Goal: Information Seeking & Learning: Learn about a topic

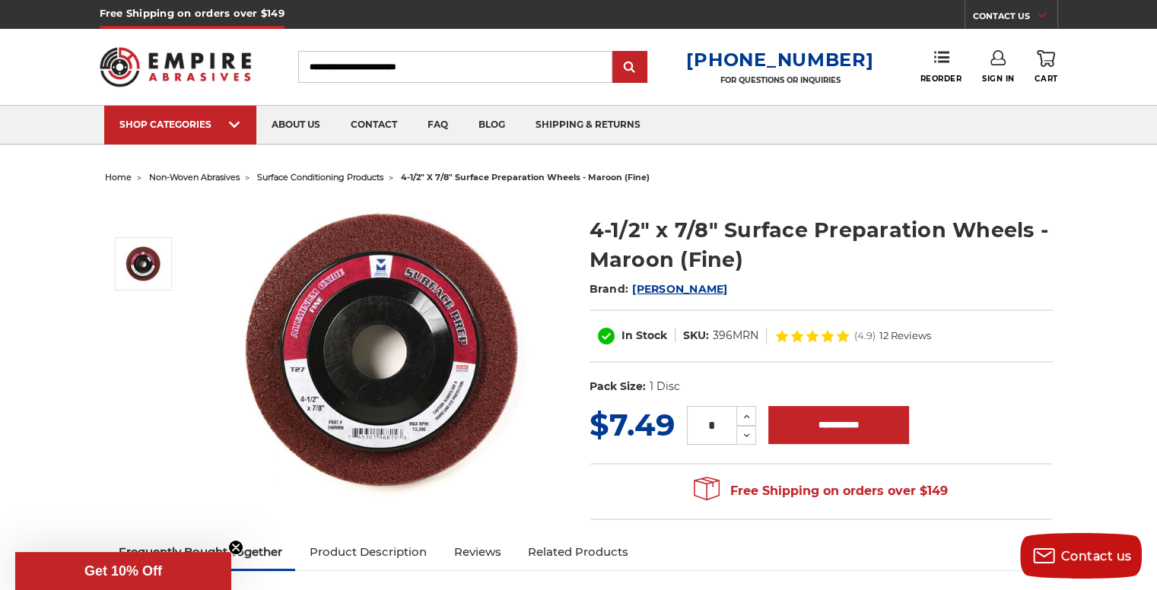
click at [320, 177] on span "surface conditioning products" at bounding box center [320, 177] width 126 height 11
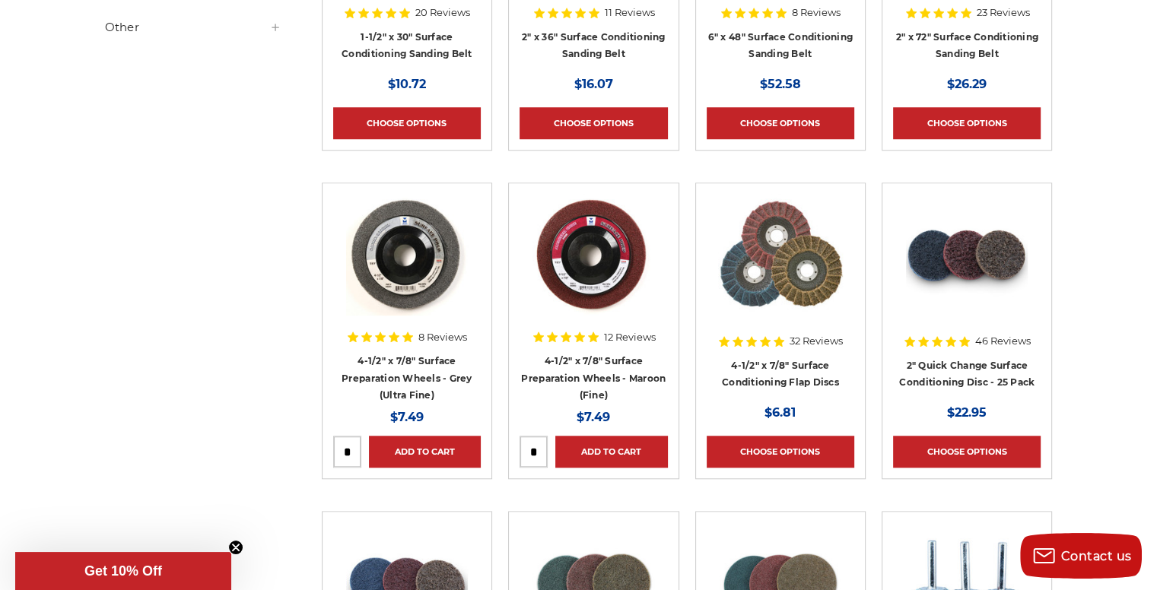
scroll to position [1217, 0]
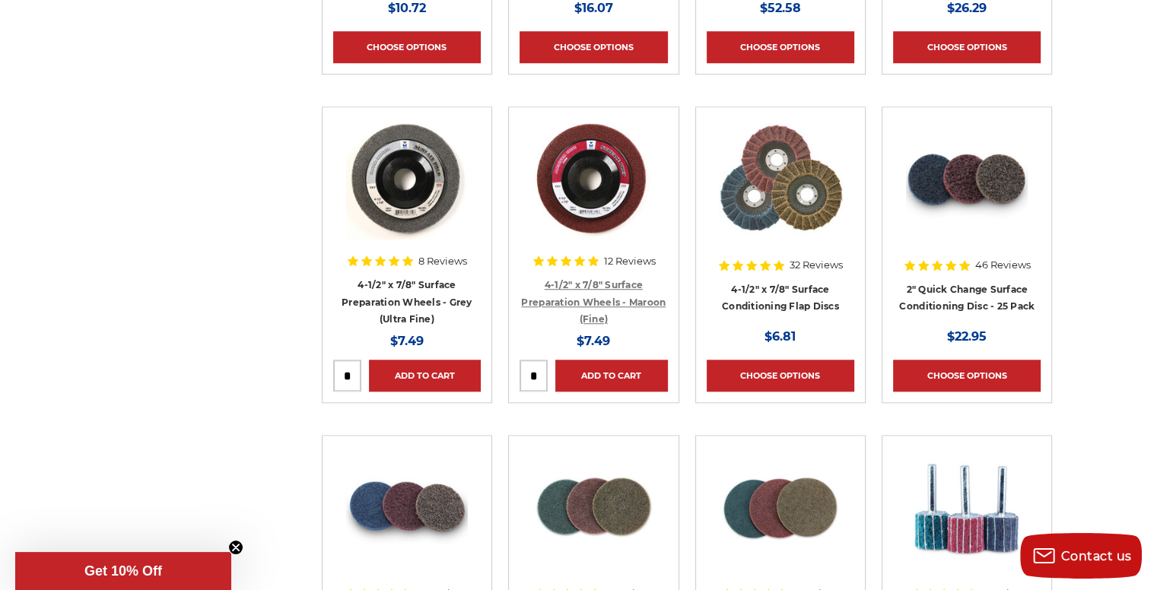
click at [587, 303] on link "4-1/2" x 7/8" Surface Preparation Wheels - Maroon (Fine)" at bounding box center [593, 302] width 144 height 46
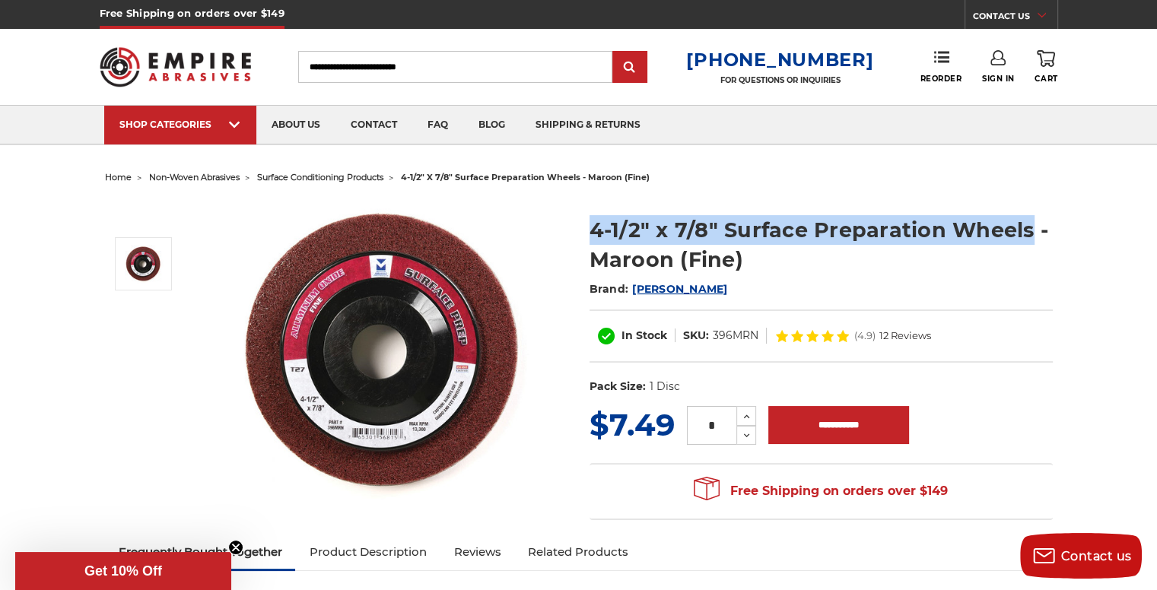
drag, startPoint x: 582, startPoint y: 232, endPoint x: 1023, endPoint y: 229, distance: 441.1
click at [1023, 229] on section "4-1/2" x 7/8" Surface Preparation Wheels - Maroon (Fine) Brand: [PERSON_NAME] I…" at bounding box center [821, 301] width 484 height 204
copy h1 "4-1/2" x 7/8" Surface Preparation Wheels"
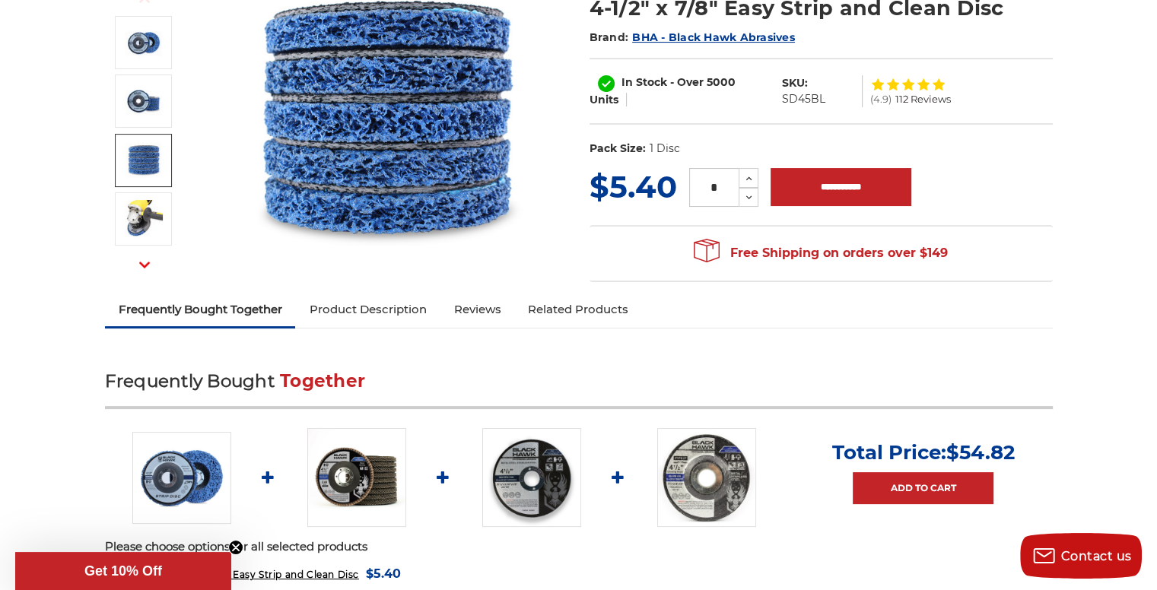
scroll to position [152, 0]
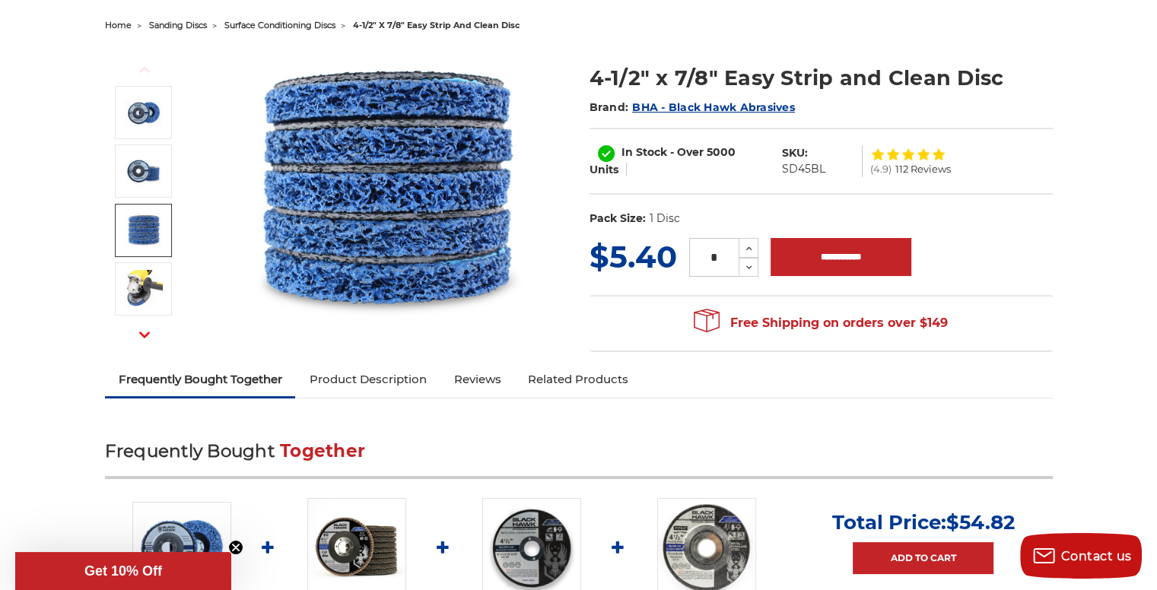
click at [673, 104] on span "BHA - Black Hawk Abrasives" at bounding box center [713, 107] width 163 height 14
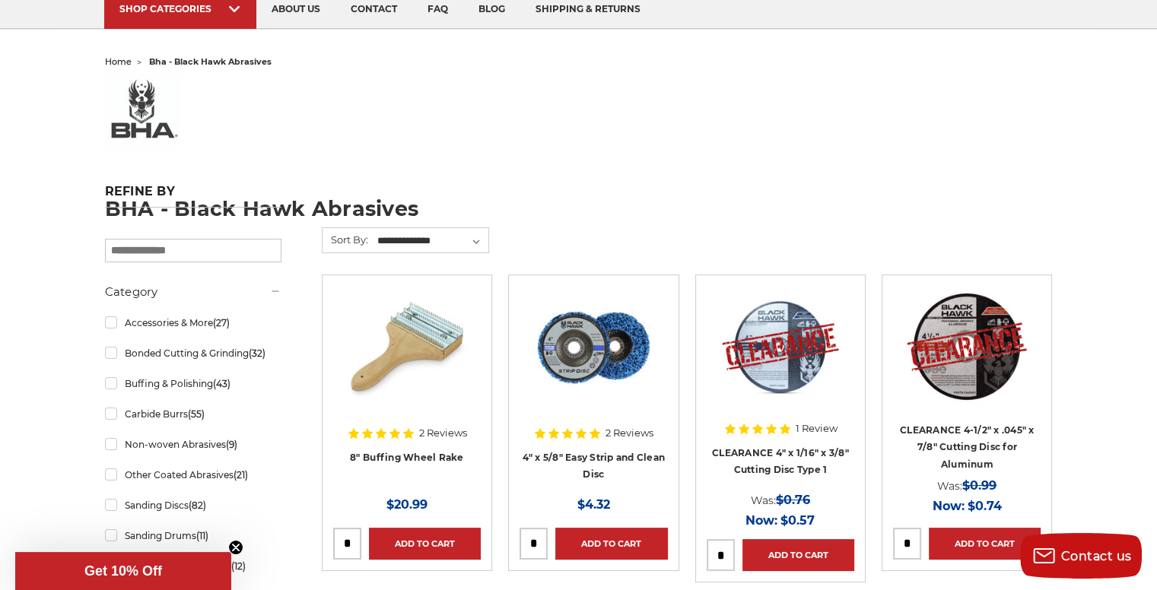
scroll to position [152, 0]
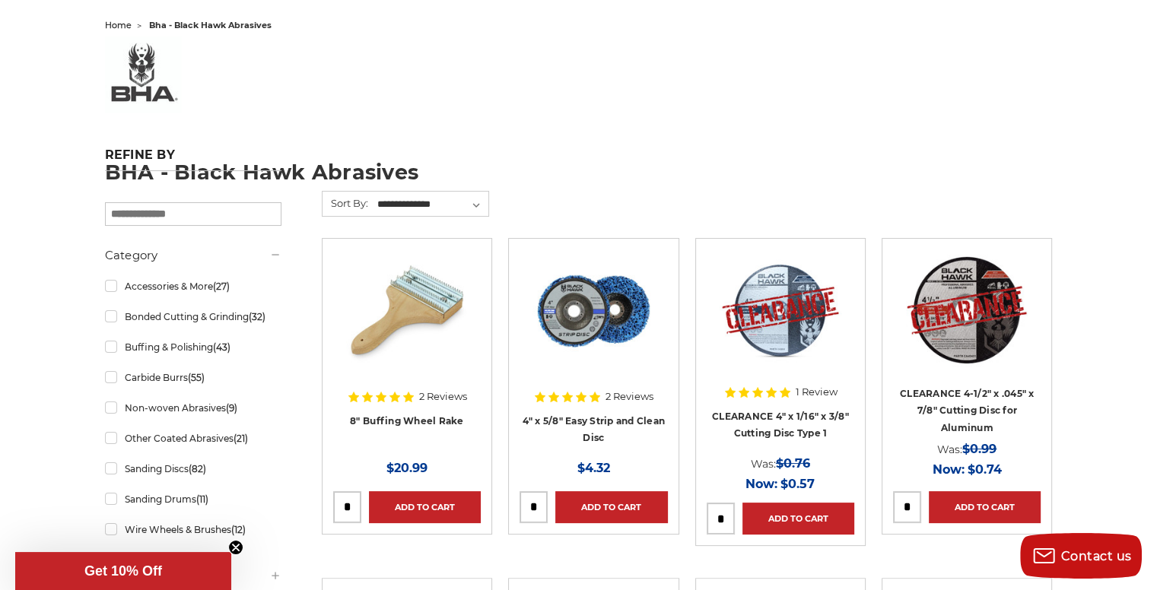
drag, startPoint x: 105, startPoint y: 173, endPoint x: 157, endPoint y: 171, distance: 52.5
drag, startPoint x: 386, startPoint y: 169, endPoint x: 273, endPoint y: 183, distance: 114.1
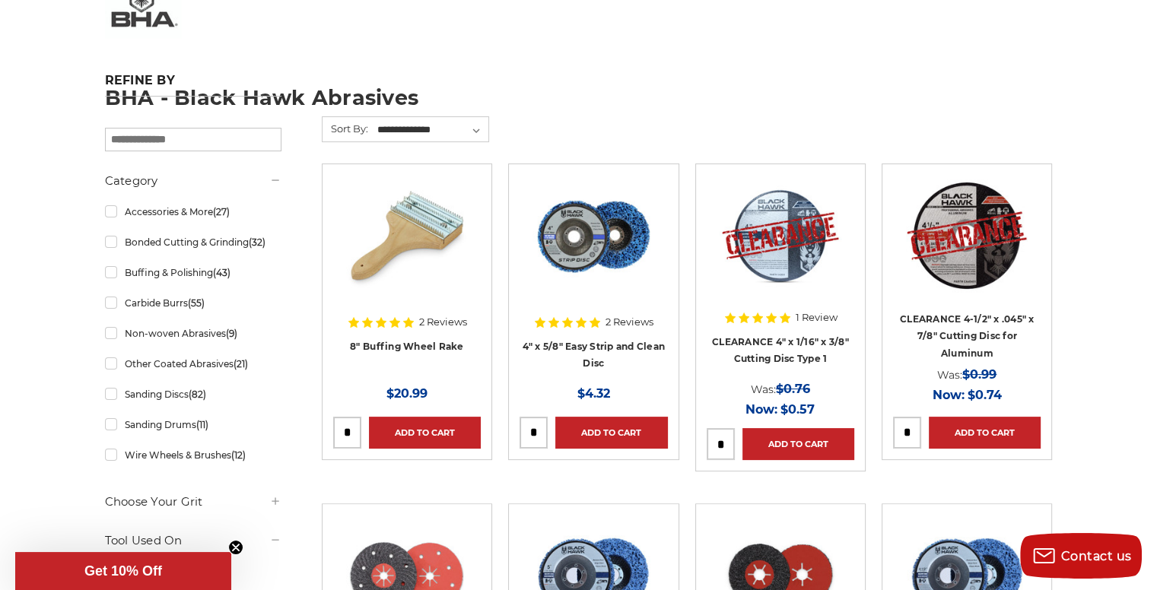
scroll to position [228, 0]
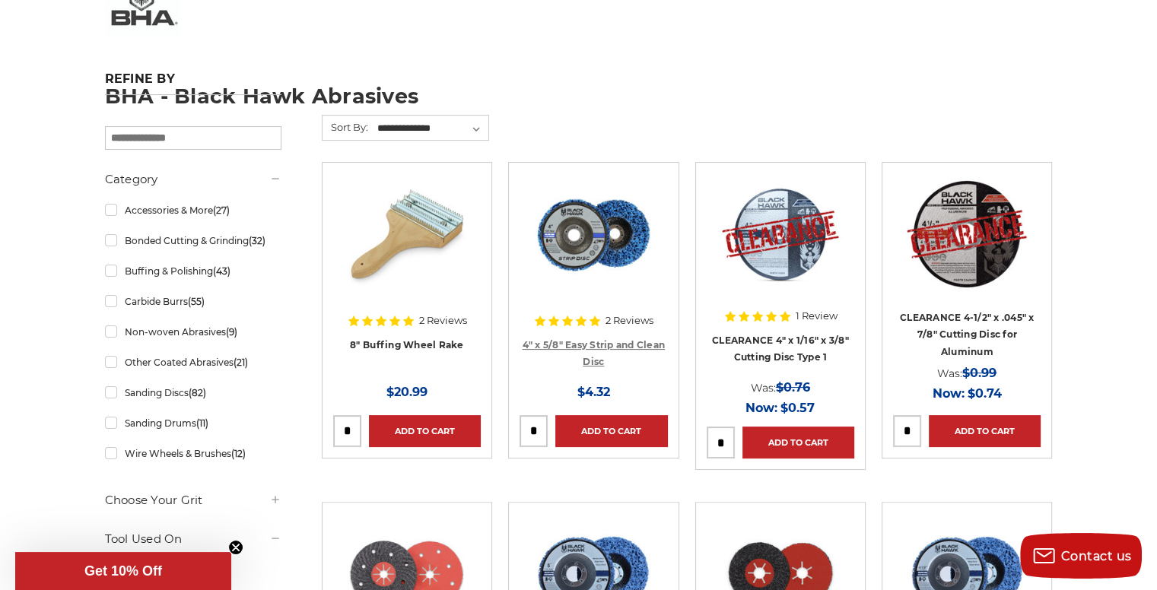
click at [597, 347] on link "4" x 5/8" Easy Strip and Clean Disc" at bounding box center [593, 353] width 143 height 29
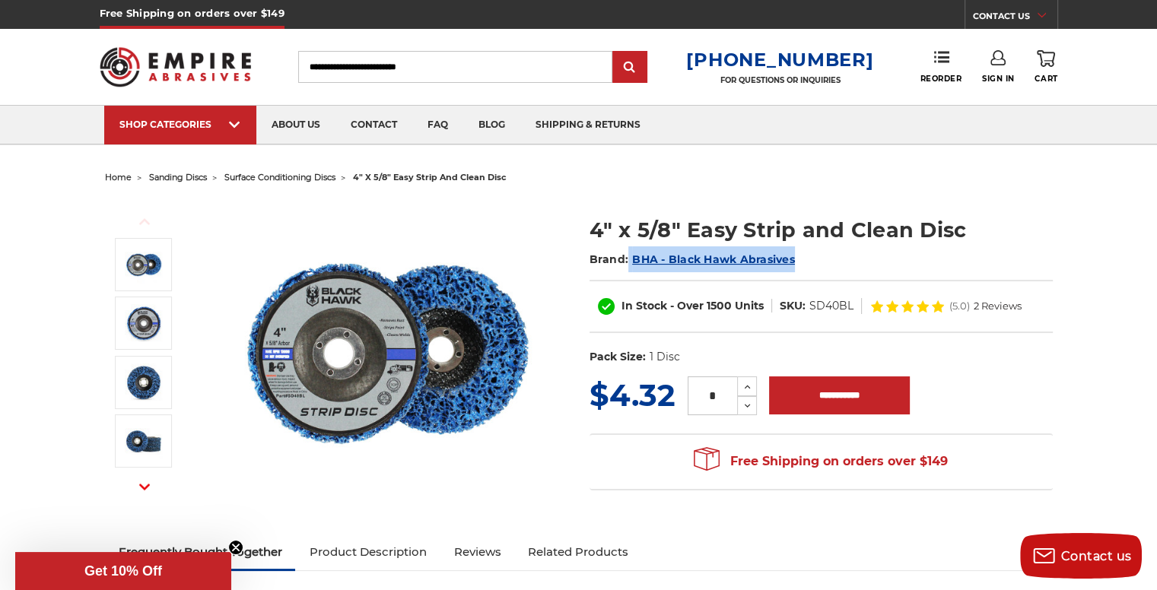
drag, startPoint x: 628, startPoint y: 256, endPoint x: 809, endPoint y: 262, distance: 181.1
click at [809, 262] on h2 "Brand: BHA - Black Hawk Abrasives" at bounding box center [820, 259] width 463 height 26
copy h2 "BHA - Black Hawk Abrasives"
